Goal: Check status: Check status

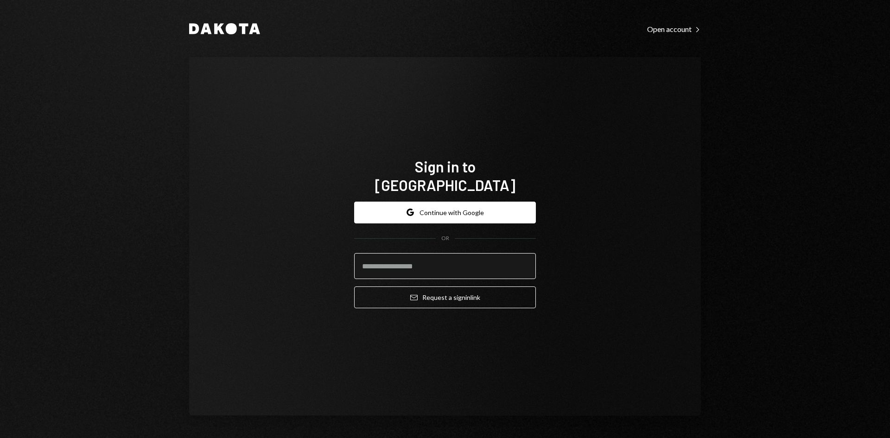
click at [439, 260] on input "email" at bounding box center [445, 266] width 182 height 26
click at [0, 438] on com-1password-button at bounding box center [0, 438] width 0 height 0
type input "**********"
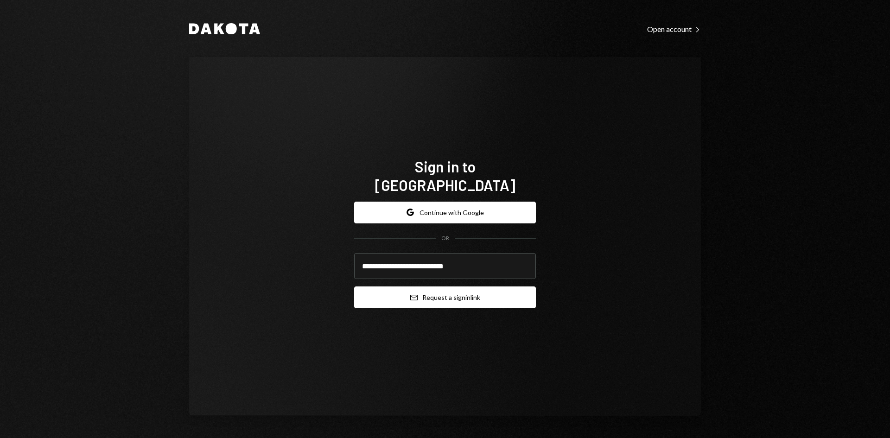
click at [506, 292] on button "Email Request a sign in link" at bounding box center [445, 297] width 182 height 22
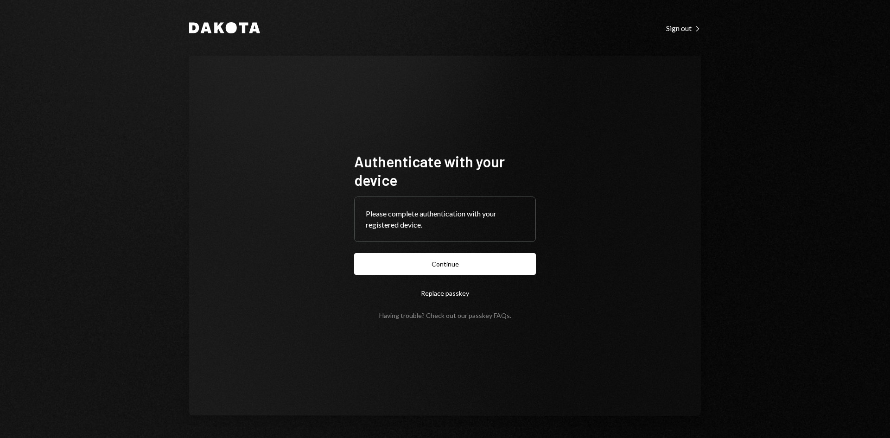
click at [469, 274] on button "Continue" at bounding box center [445, 264] width 182 height 22
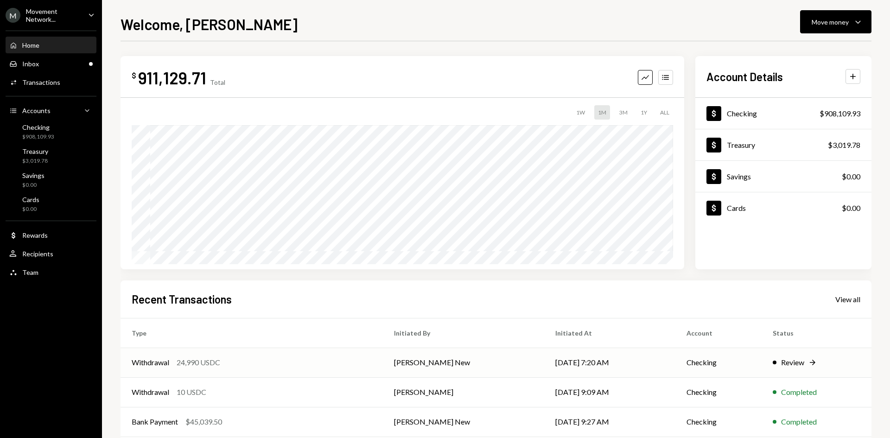
click at [220, 362] on div "24,990 USDC" at bounding box center [199, 362] width 44 height 11
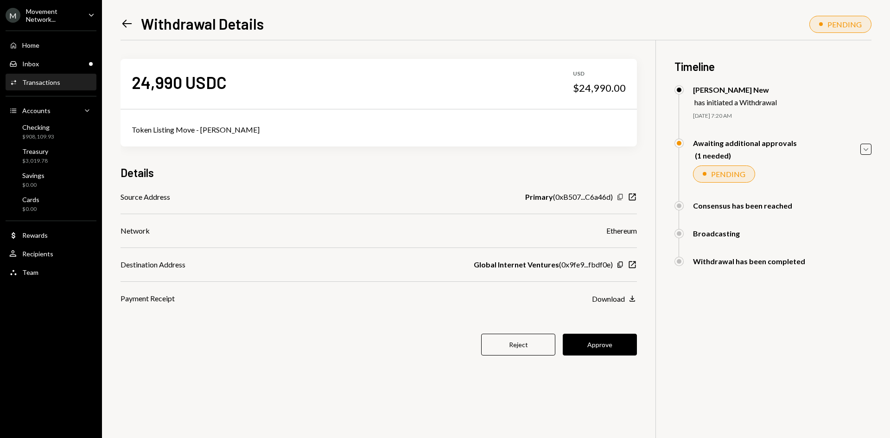
click at [617, 196] on icon "Copy" at bounding box center [619, 196] width 7 height 7
click at [621, 266] on icon "Copy" at bounding box center [619, 264] width 7 height 7
click at [620, 264] on icon "Copy" at bounding box center [619, 264] width 7 height 7
click at [609, 343] on button "Approve" at bounding box center [600, 345] width 74 height 22
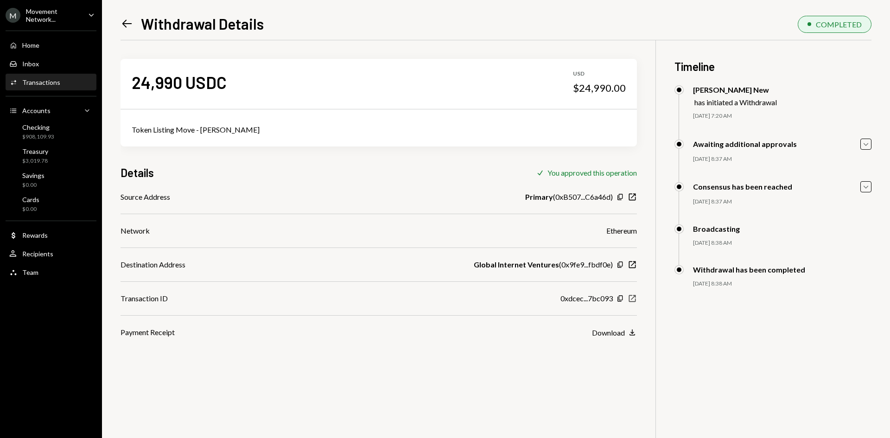
click at [634, 298] on icon "New Window" at bounding box center [632, 298] width 9 height 9
click at [56, 48] on div "Home Home" at bounding box center [50, 45] width 83 height 8
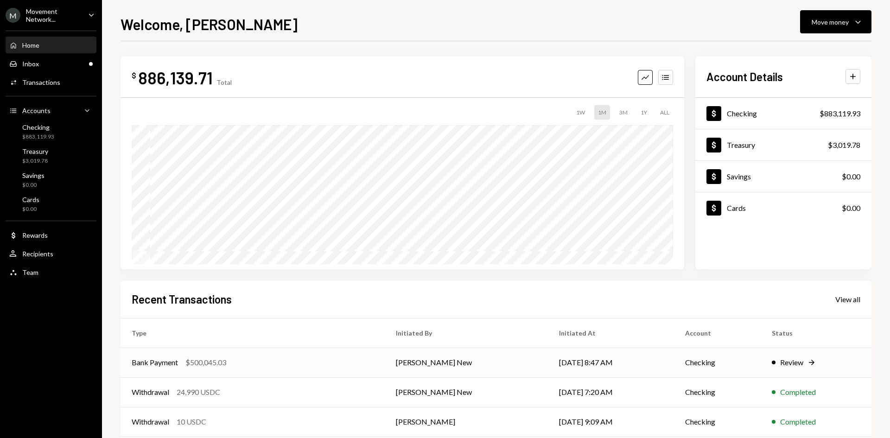
click at [216, 360] on div "$500,045.03" at bounding box center [205, 362] width 41 height 11
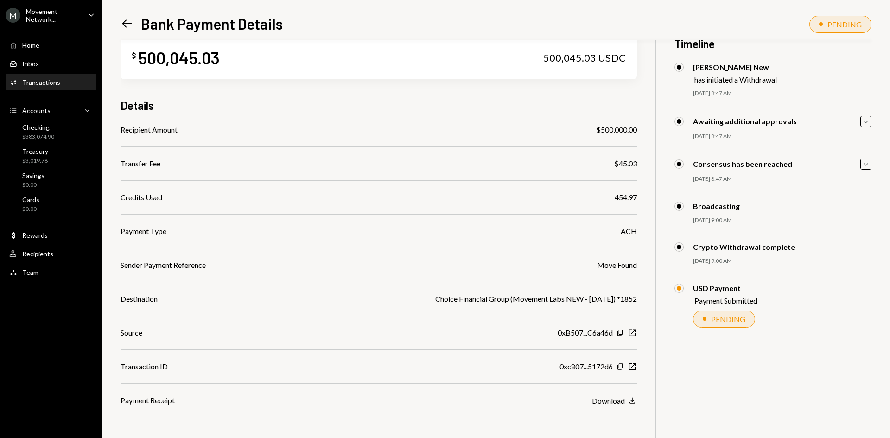
scroll to position [40, 0]
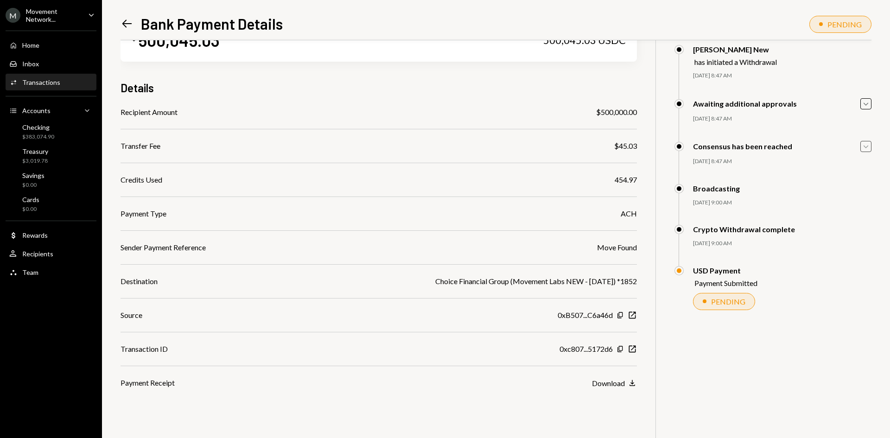
click at [863, 147] on icon "Caret Down" at bounding box center [866, 146] width 10 height 10
